Goal: Transaction & Acquisition: Register for event/course

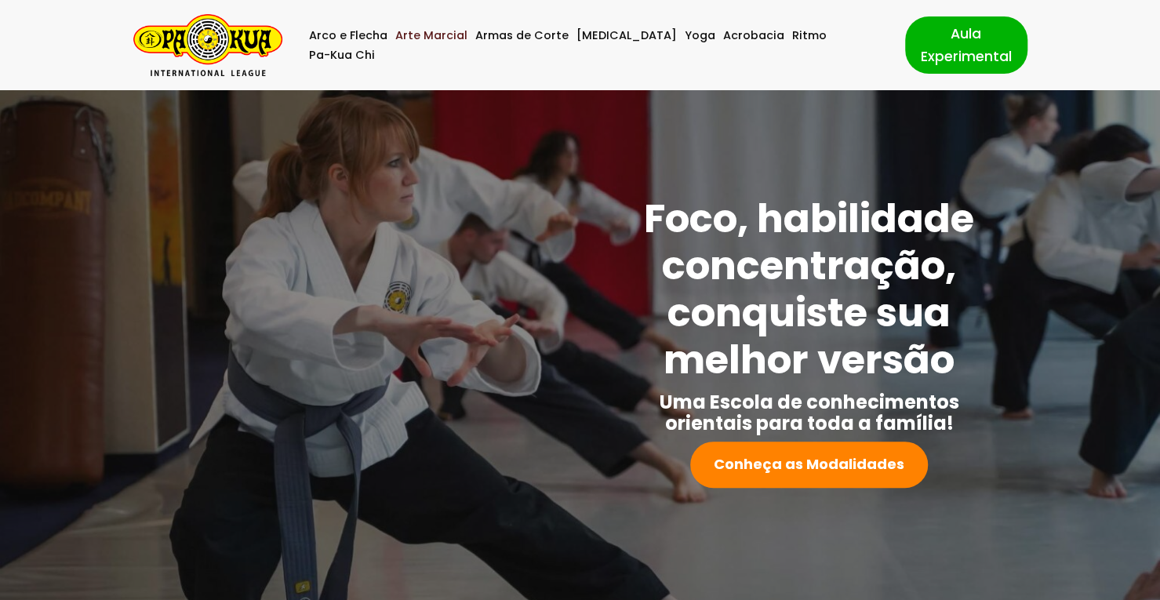
click at [444, 42] on link "Arte Marcial" at bounding box center [431, 36] width 72 height 20
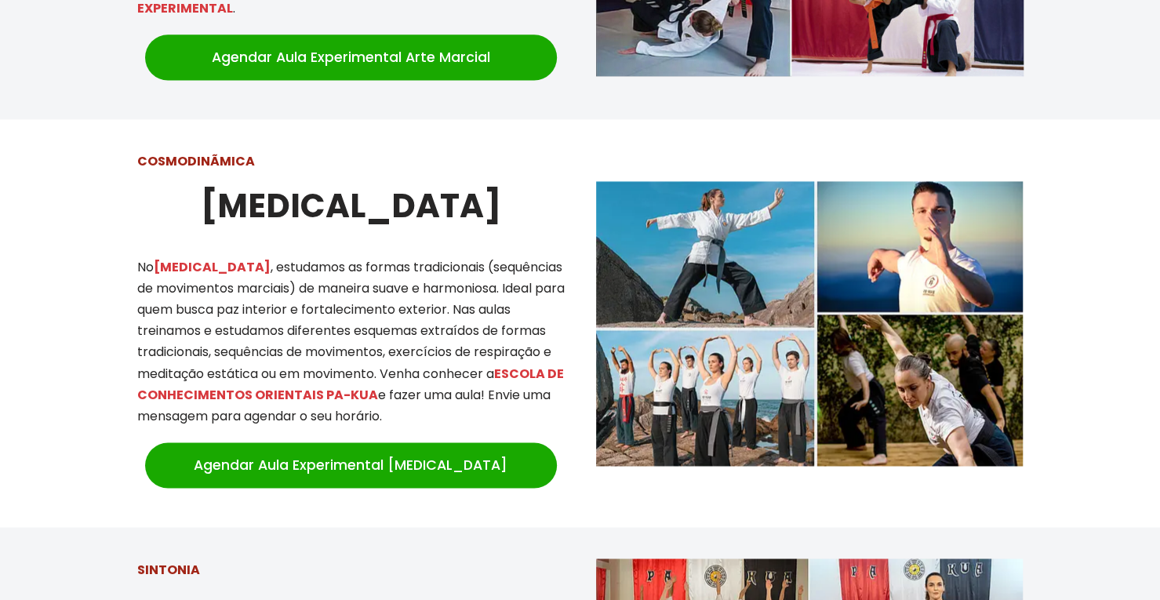
scroll to position [1276, 0]
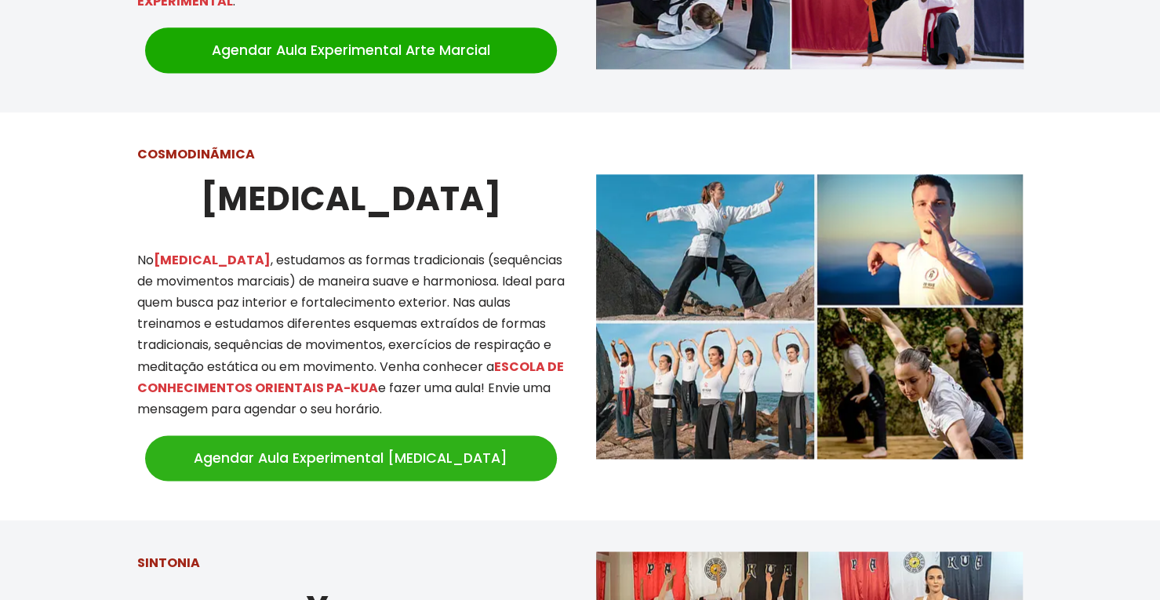
click at [351, 448] on link "Agendar Aula Experimental Tai Chi" at bounding box center [351, 457] width 412 height 45
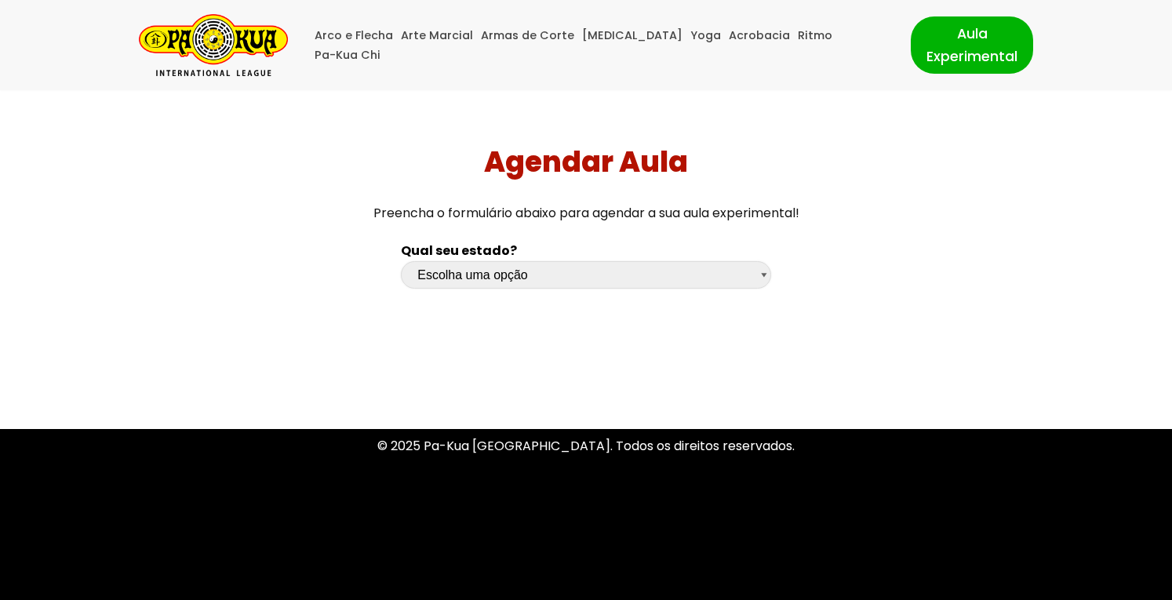
click at [529, 276] on select "Escolha uma opção Rio Grande do Sul Santa Catarina Paraná São Paulo Rio de Jane…" at bounding box center [586, 274] width 370 height 27
select select "sp"
click at [401, 261] on select "Escolha uma opção Rio Grande do Sul Santa Catarina Paraná São Paulo Rio de Jane…" at bounding box center [586, 274] width 370 height 27
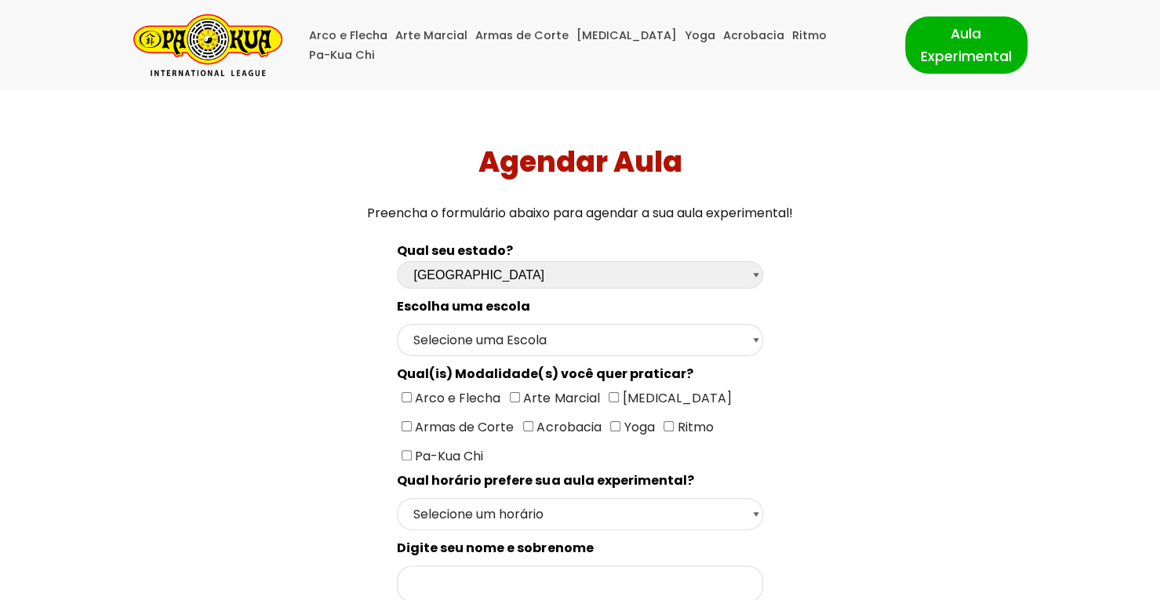
click at [610, 392] on input"] "[MEDICAL_DATA]" at bounding box center [614, 397] width 10 height 10
checkbox input"] "true"
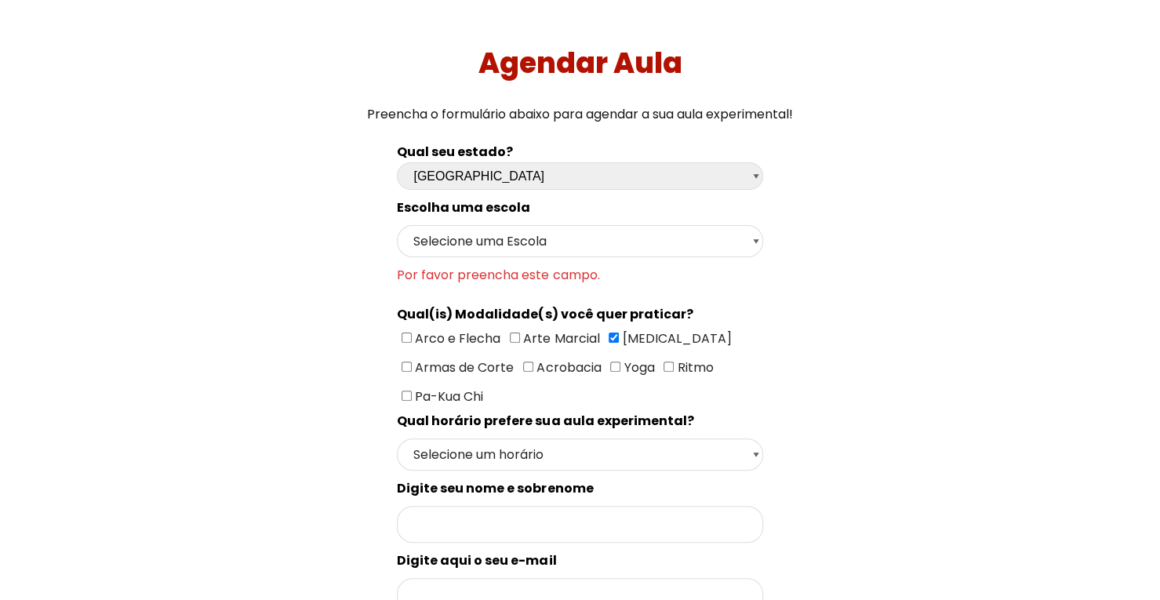
scroll to position [157, 0]
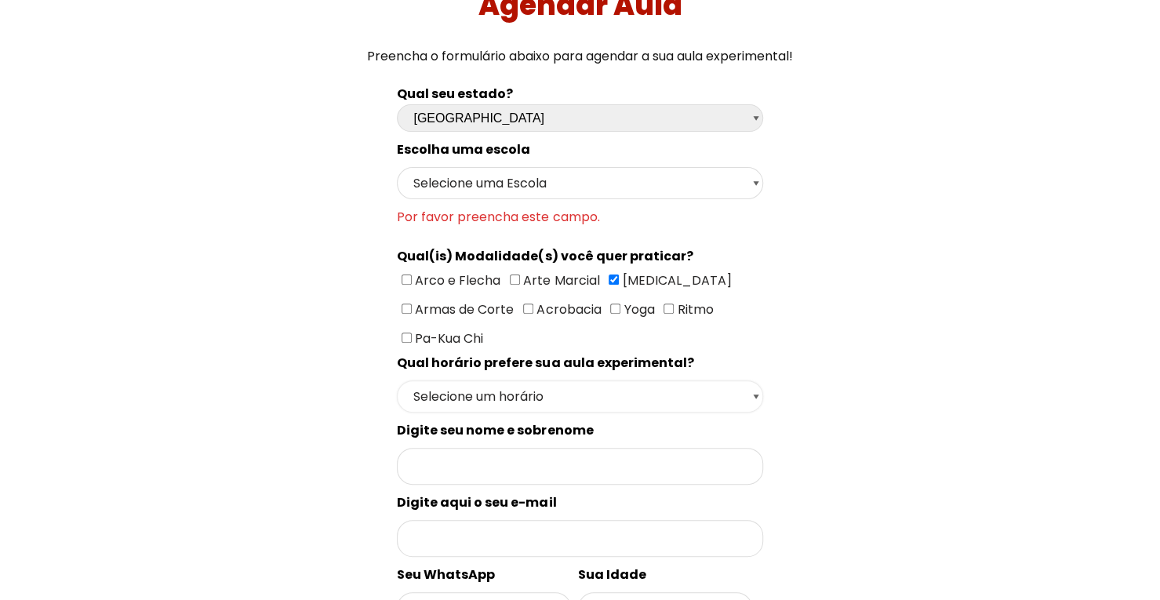
click at [446, 387] on select "Selecione um horário Manhã Tarde Noite" at bounding box center [580, 396] width 366 height 32
select select "Noite"
click at [397, 380] on select "Selecione um horário Manhã Tarde Noite" at bounding box center [580, 396] width 366 height 32
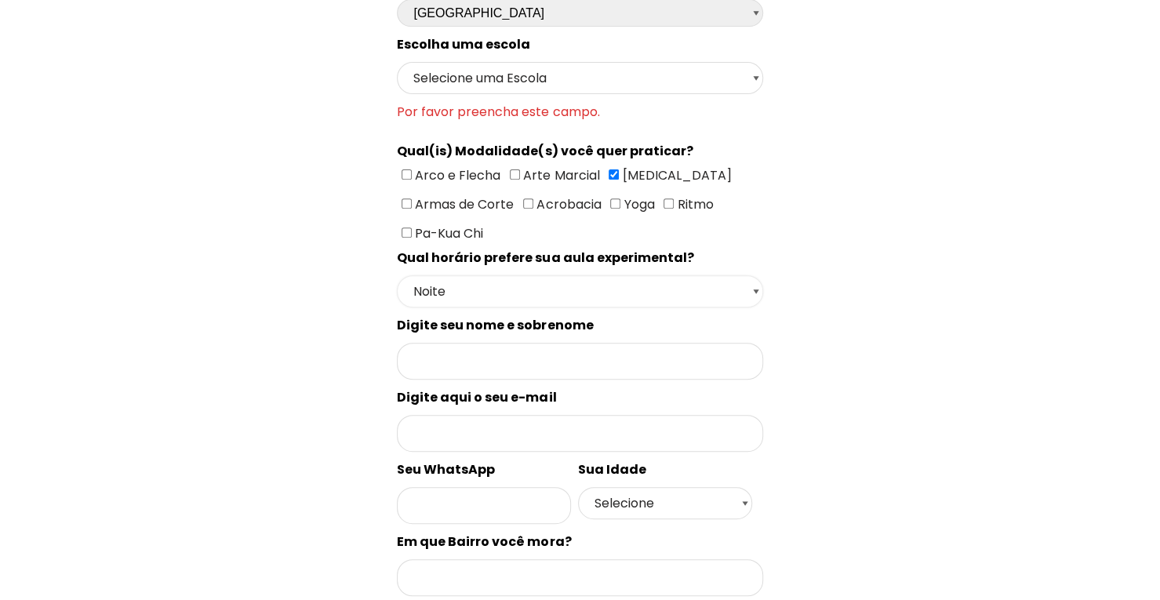
scroll to position [314, 0]
